Goal: Task Accomplishment & Management: Use online tool/utility

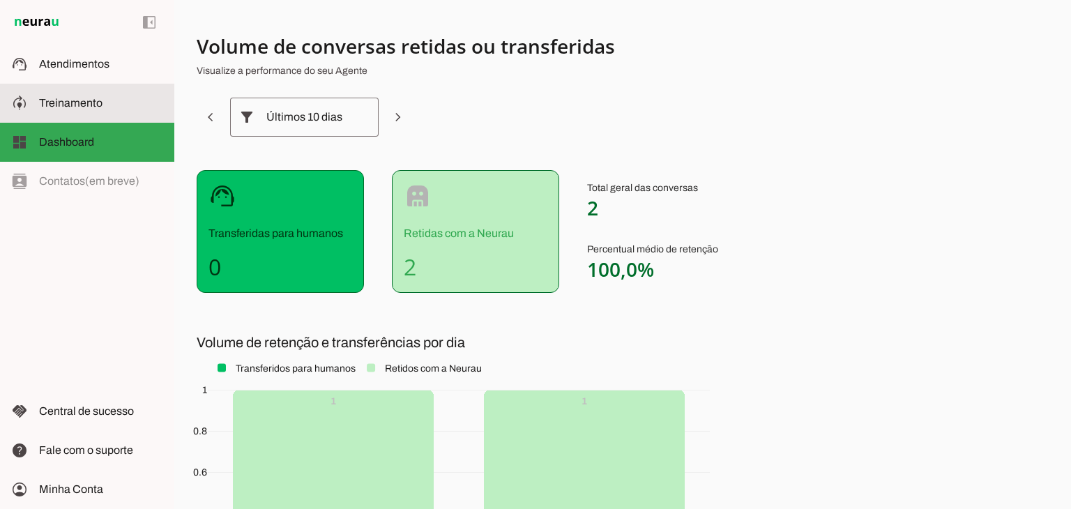
click at [103, 103] on slot at bounding box center [101, 103] width 124 height 17
